Goal: Task Accomplishment & Management: Manage account settings

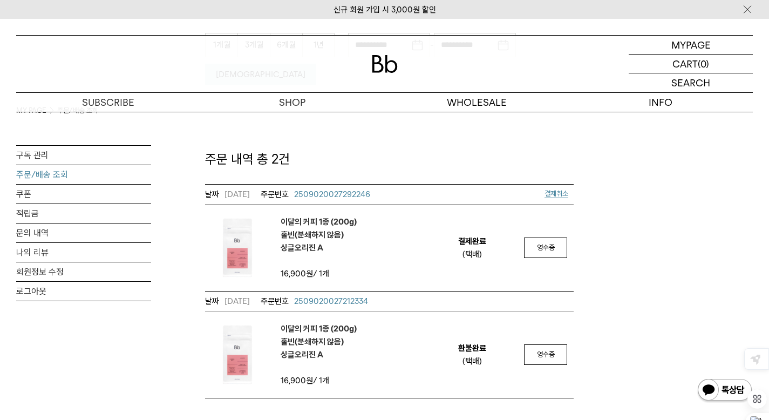
click at [154, 332] on div "**********" at bounding box center [384, 174] width 737 height 449
